Goal: Register for event/course

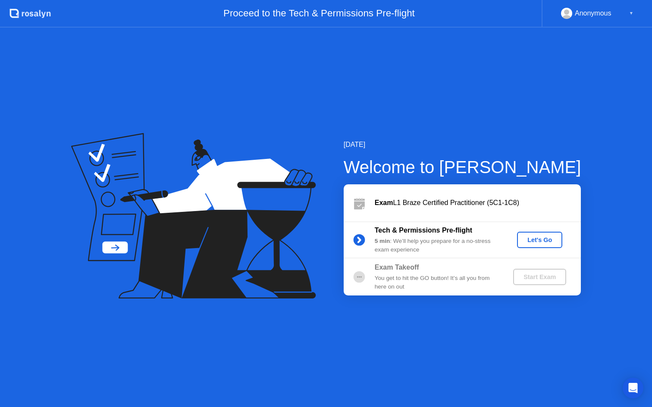
click at [548, 233] on button "Let's Go" at bounding box center [539, 240] width 45 height 16
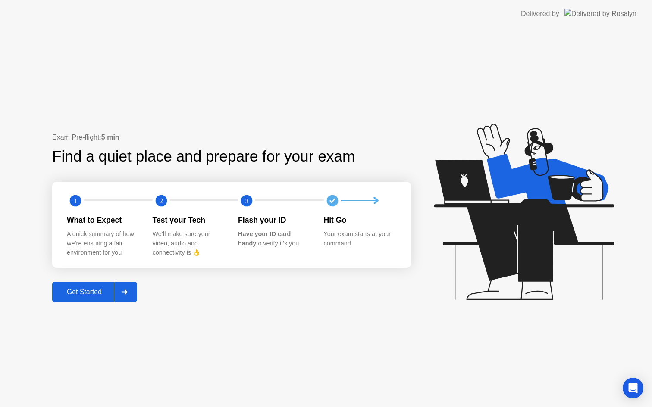
click at [93, 292] on div "Get Started" at bounding box center [84, 292] width 59 height 8
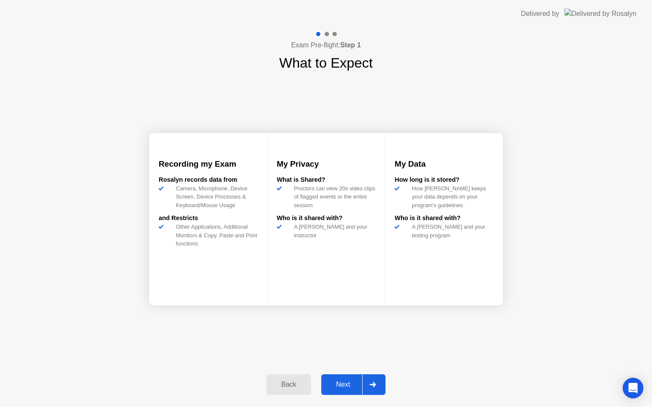
click at [345, 388] on div "Next" at bounding box center [343, 385] width 38 height 8
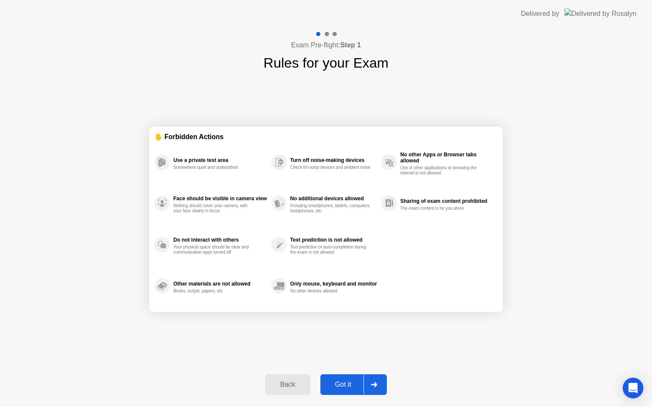
click at [338, 385] on div "Got it" at bounding box center [343, 385] width 41 height 8
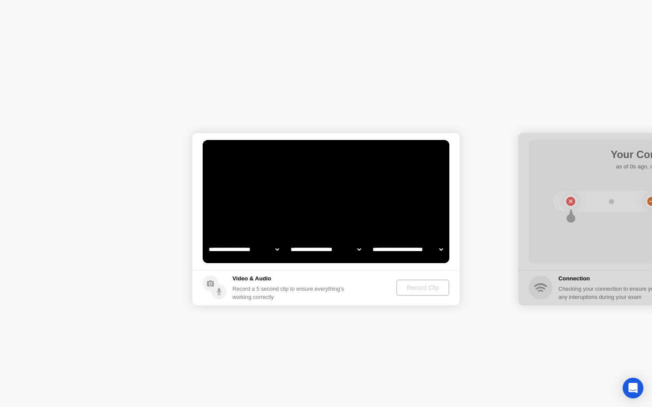
select select "**********"
select select "*******"
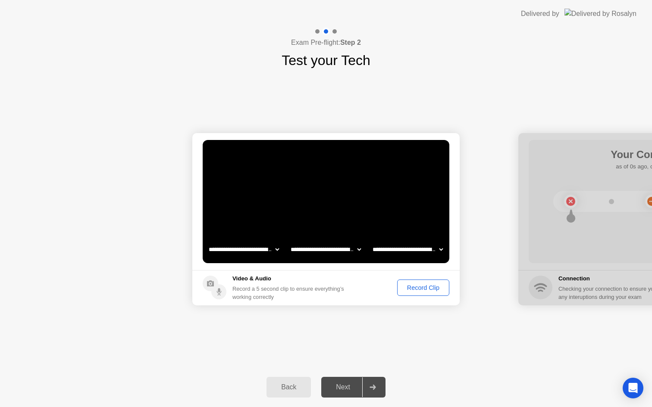
click at [417, 288] on div "Record Clip" at bounding box center [423, 288] width 46 height 7
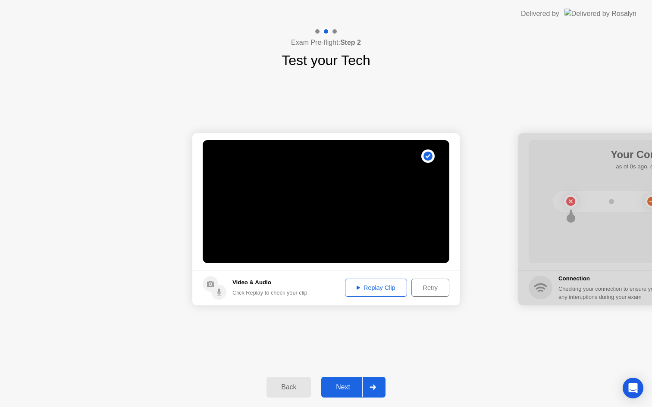
click at [342, 390] on div "Next" at bounding box center [343, 388] width 38 height 8
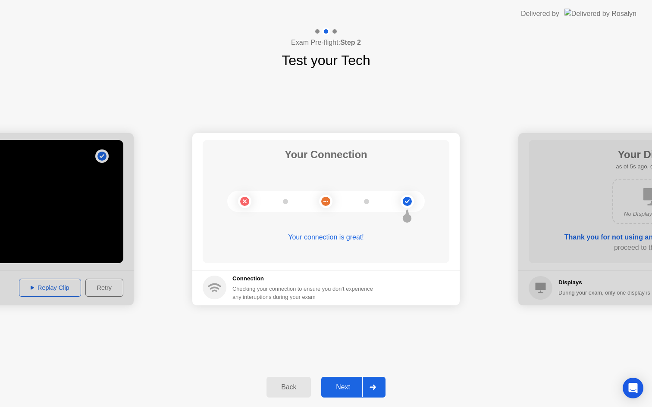
click at [343, 394] on button "Next" at bounding box center [353, 387] width 64 height 21
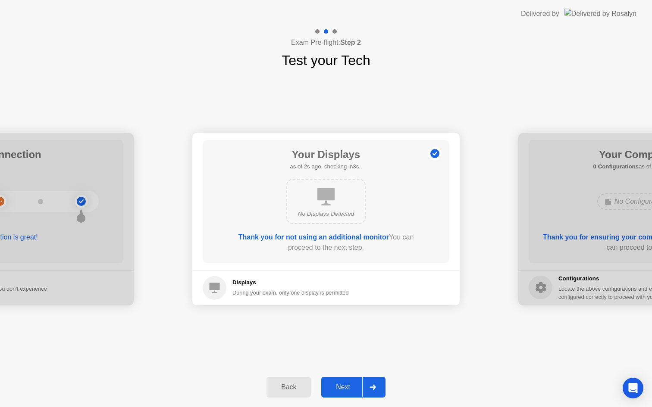
click at [348, 388] on div "Next" at bounding box center [343, 388] width 38 height 8
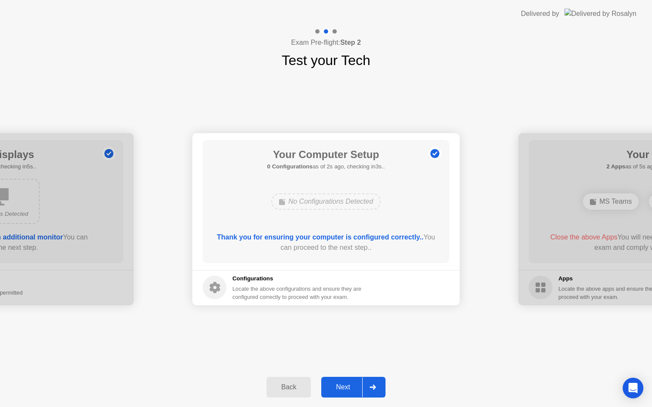
click at [348, 388] on div "Next" at bounding box center [343, 388] width 38 height 8
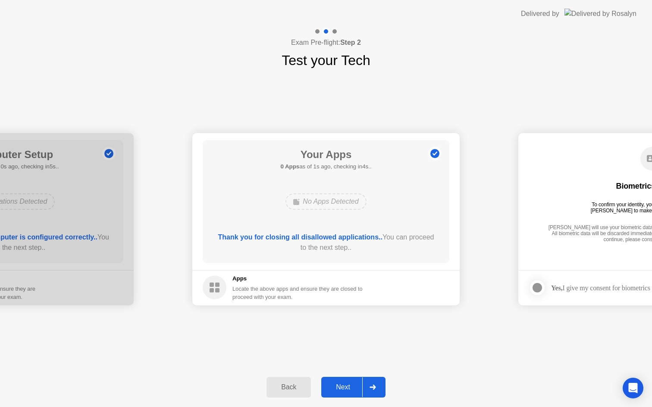
click at [341, 391] on div "Next" at bounding box center [343, 388] width 38 height 8
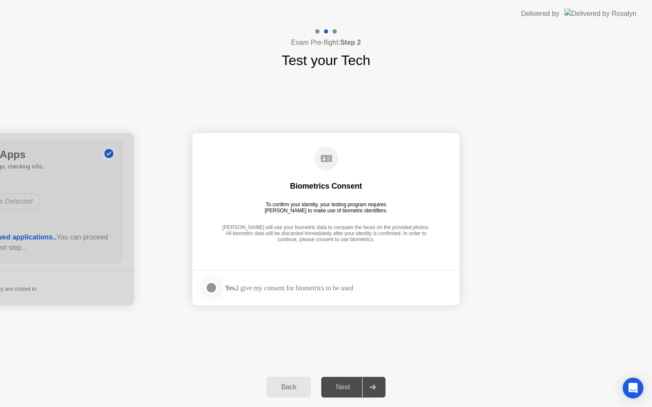
click at [208, 288] on div at bounding box center [211, 288] width 10 height 10
click at [343, 388] on div "Next" at bounding box center [343, 388] width 38 height 8
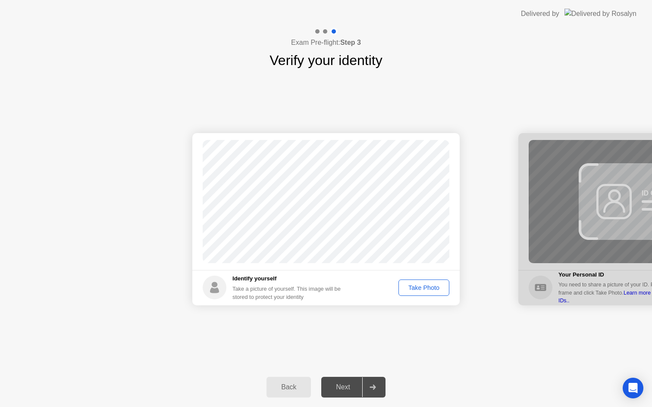
click at [411, 288] on div "Take Photo" at bounding box center [423, 288] width 45 height 7
click at [348, 388] on div "Next" at bounding box center [343, 388] width 38 height 8
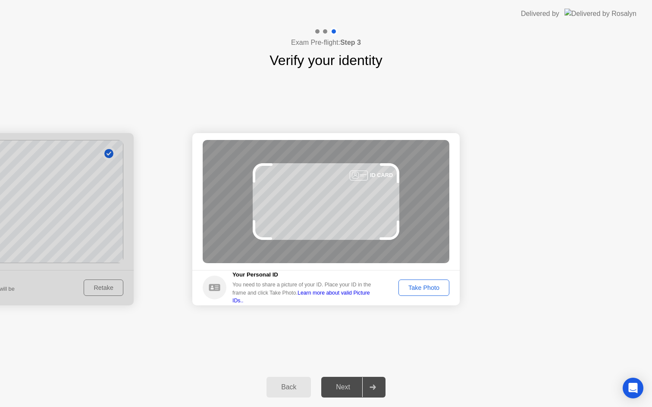
click at [432, 293] on button "Take Photo" at bounding box center [423, 288] width 51 height 16
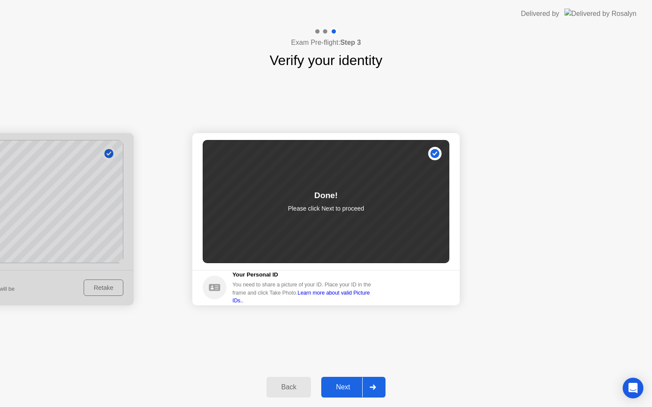
click at [337, 384] on div "Next" at bounding box center [343, 388] width 38 height 8
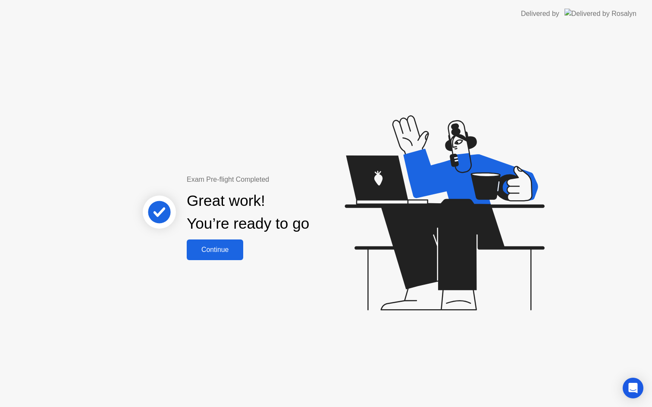
click at [216, 250] on div "Continue" at bounding box center [214, 250] width 51 height 8
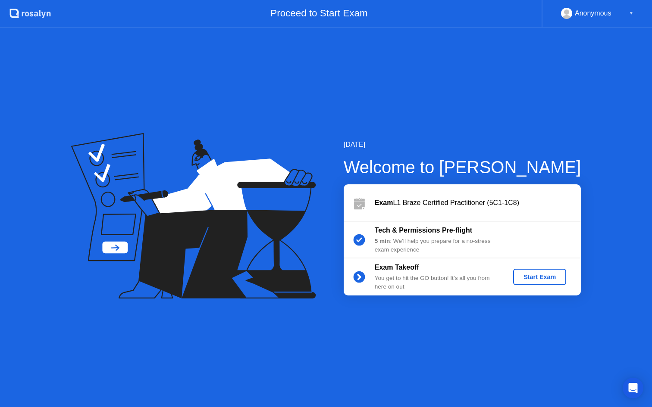
click at [531, 279] on div "Start Exam" at bounding box center [539, 277] width 46 height 7
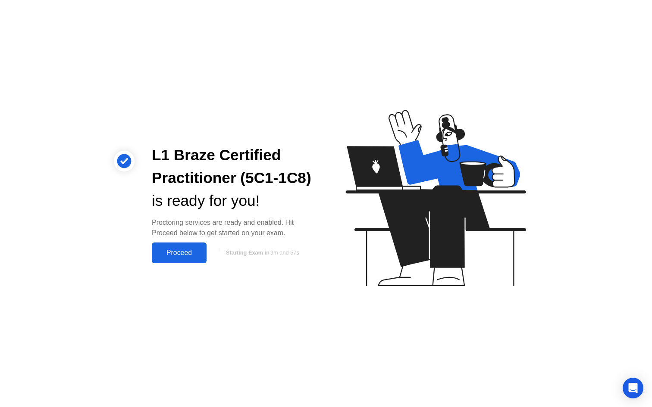
click at [188, 257] on div "Proceed" at bounding box center [179, 253] width 50 height 8
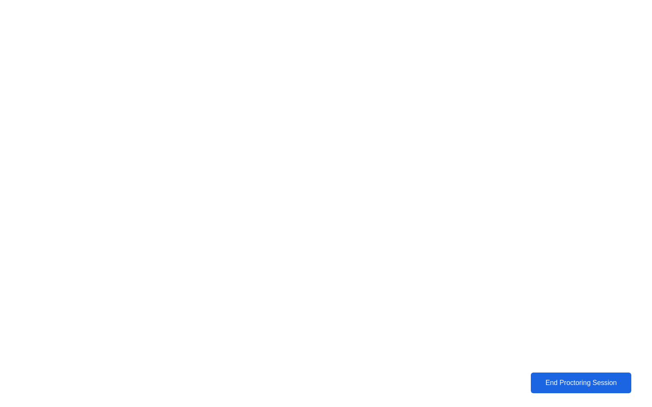
click at [556, 387] on div "End Proctoring Session" at bounding box center [580, 383] width 95 height 8
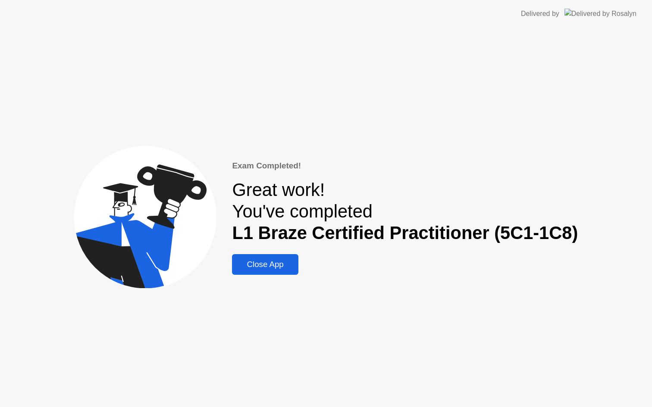
click at [275, 267] on div "Close App" at bounding box center [265, 264] width 61 height 9
